Goal: Task Accomplishment & Management: Use online tool/utility

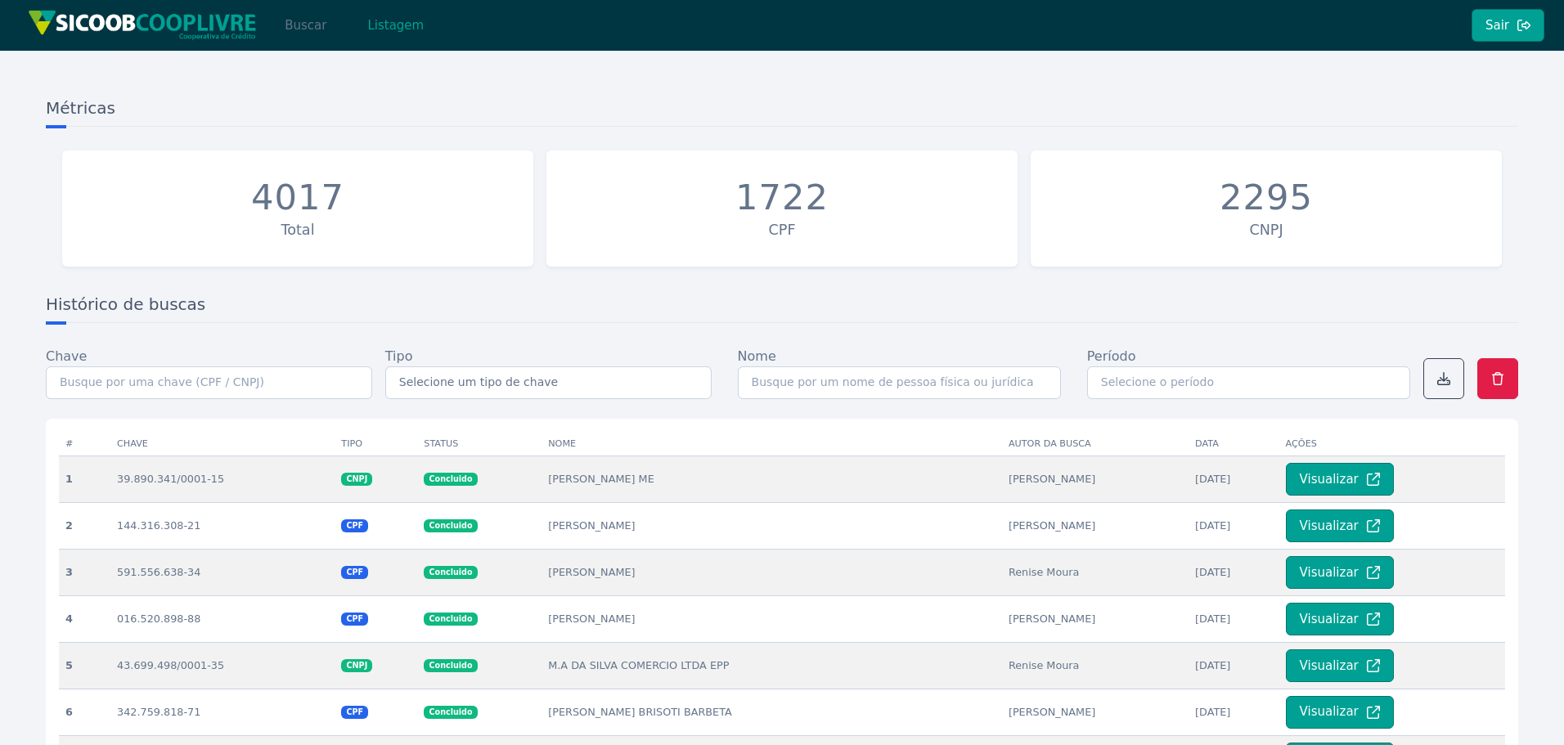
click at [306, 34] on button "Buscar" at bounding box center [306, 25] width 70 height 33
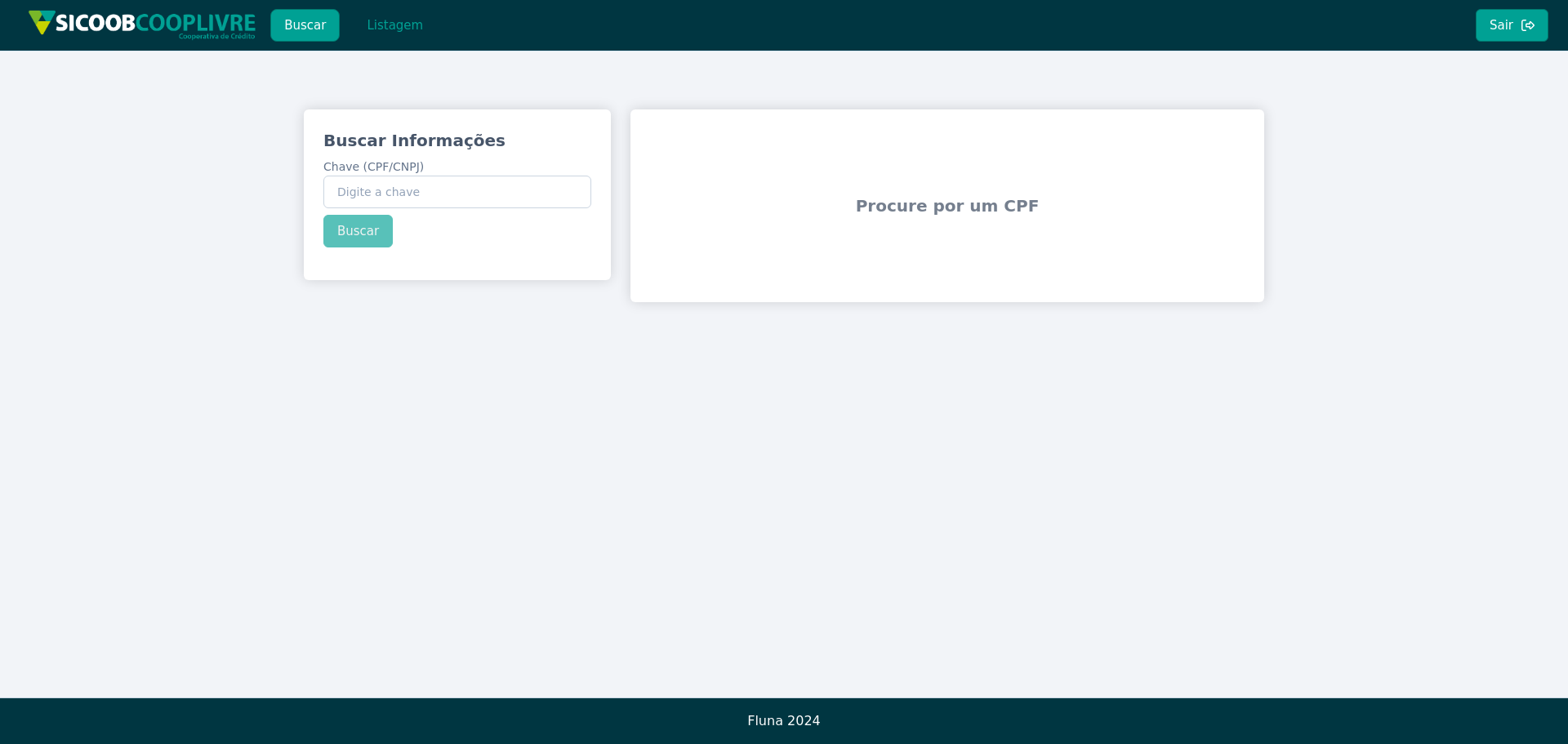
drag, startPoint x: 445, startPoint y: 214, endPoint x: 441, endPoint y: 198, distance: 16.5
click at [444, 214] on div "Buscar Informações Chave (CPF/CNPJ) Buscar" at bounding box center [457, 189] width 307 height 158
click at [440, 198] on input "Chave (CPF/CNPJ)" at bounding box center [457, 192] width 267 height 33
paste input "088.856.678-64"
type input "088.856.678-64"
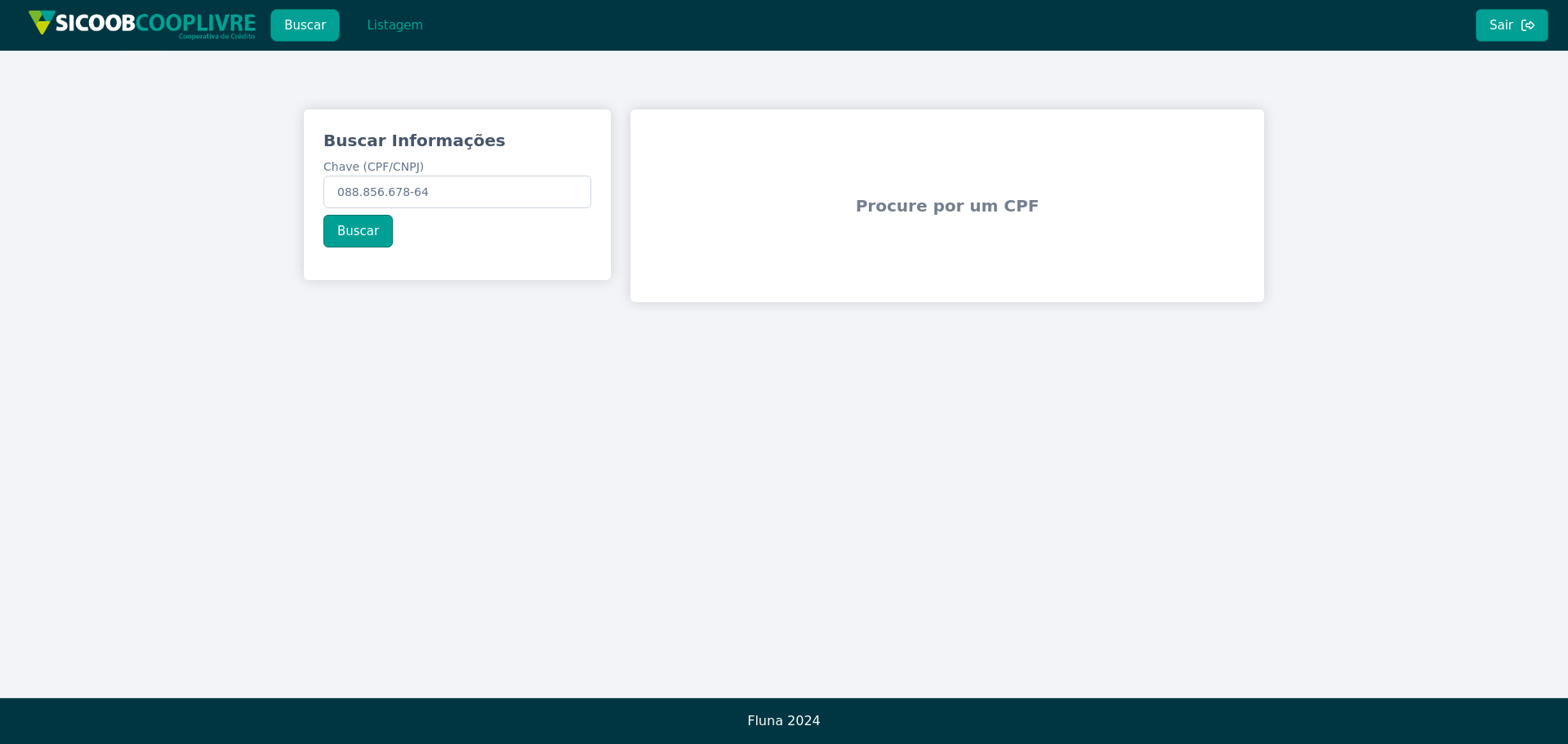
click at [342, 225] on div "Buscar Informações Chave (CPF/CNPJ) 088.856.678-64 Buscar" at bounding box center [457, 189] width 307 height 158
click at [342, 225] on button "Buscar" at bounding box center [358, 231] width 70 height 33
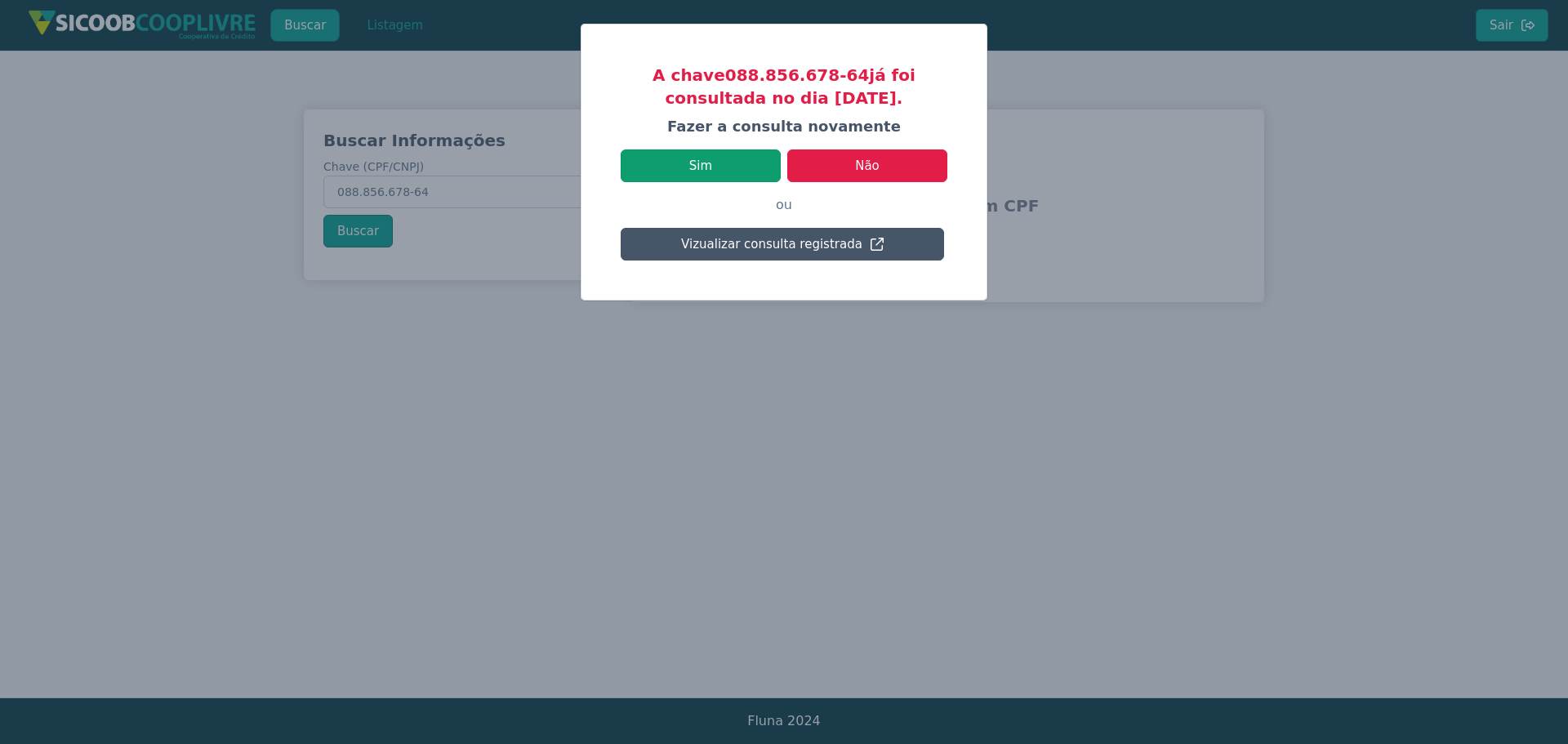
click at [700, 165] on button "Sim" at bounding box center [701, 166] width 160 height 33
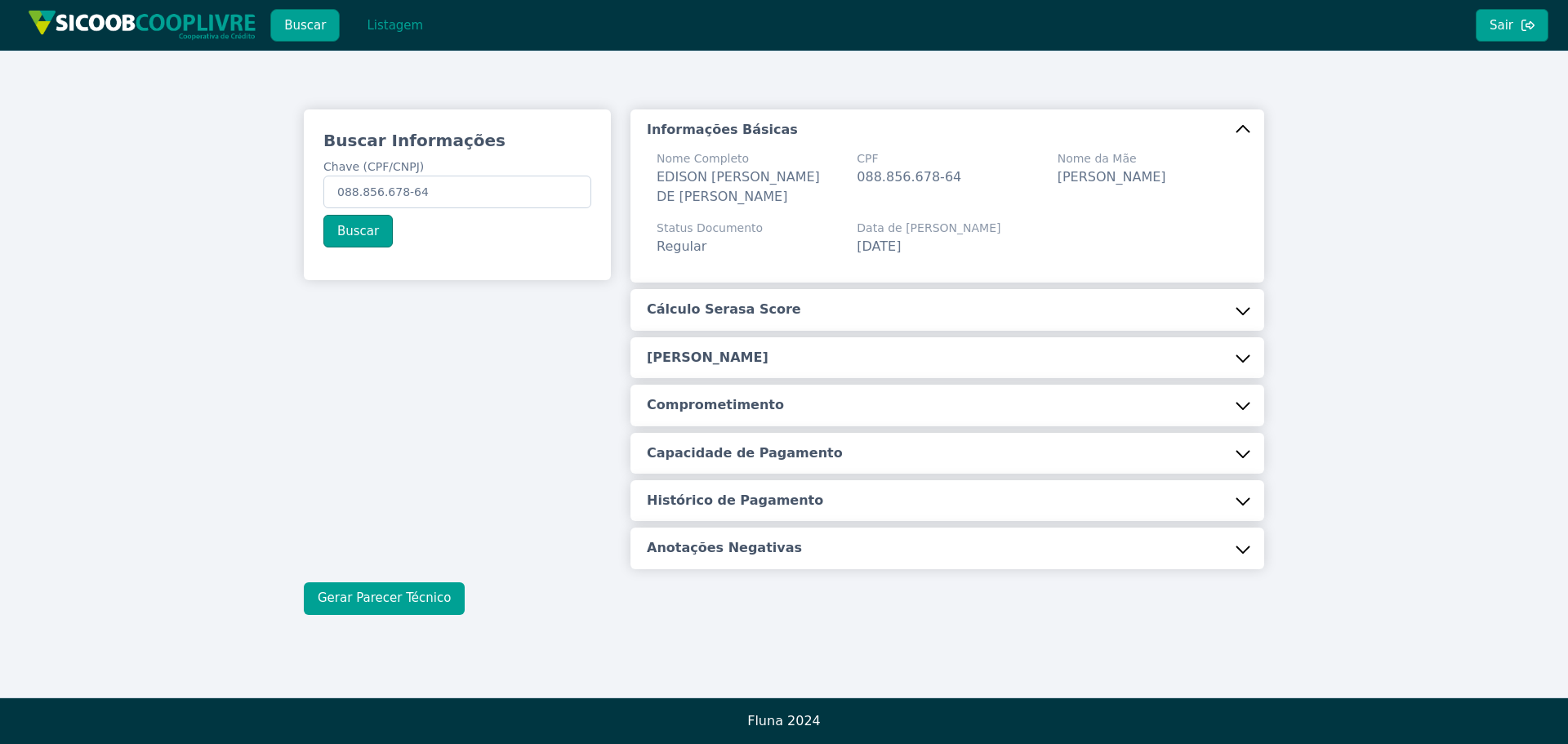
click at [355, 600] on button "Gerar Parecer Técnico" at bounding box center [383, 598] width 161 height 33
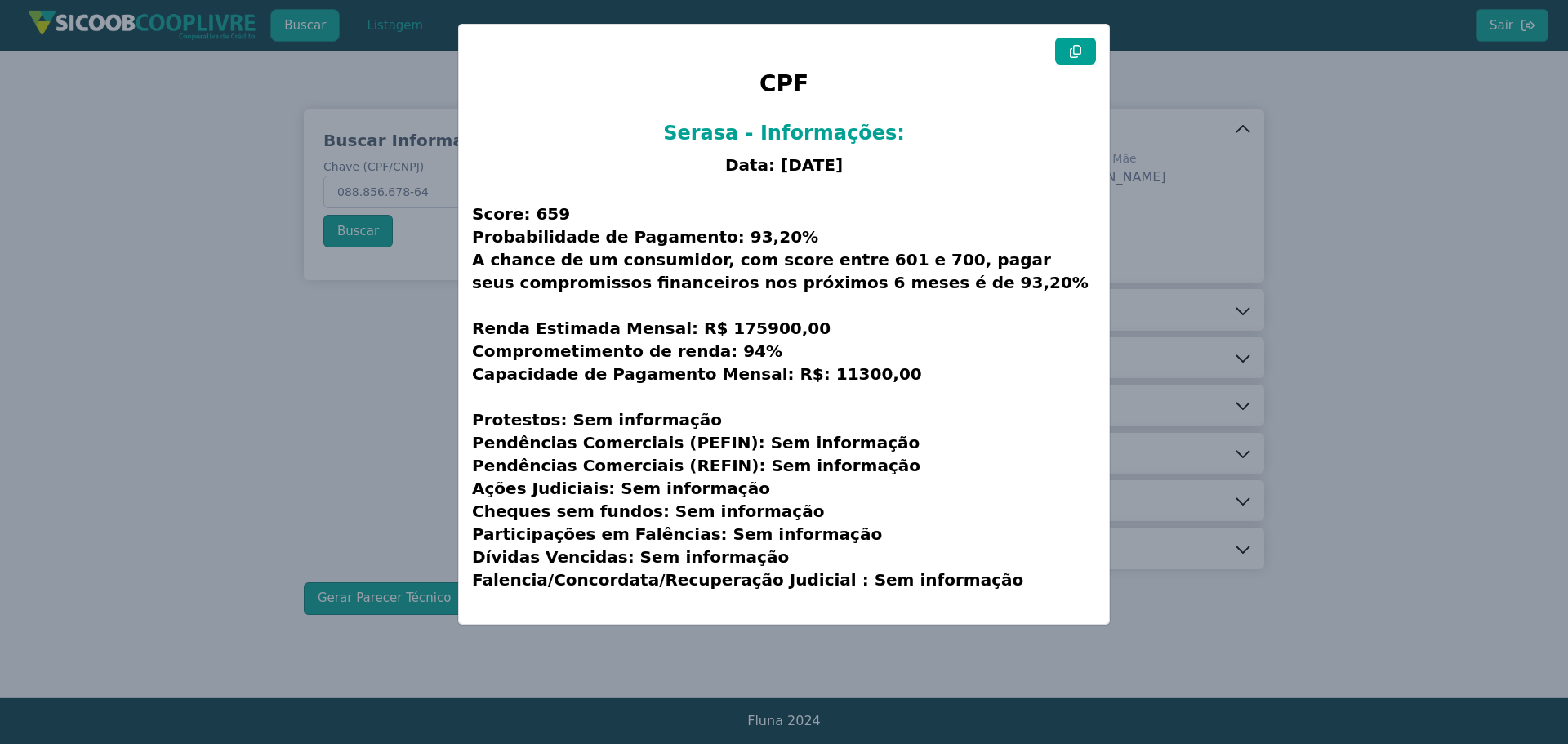
click at [1062, 56] on button at bounding box center [1075, 51] width 41 height 27
